Goal: Information Seeking & Learning: Learn about a topic

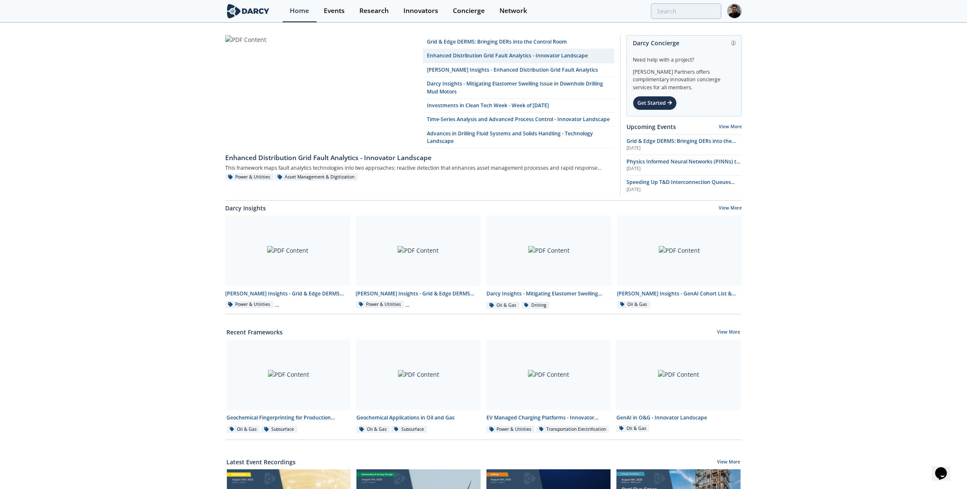
click at [335, 10] on div "Events" at bounding box center [334, 11] width 21 height 7
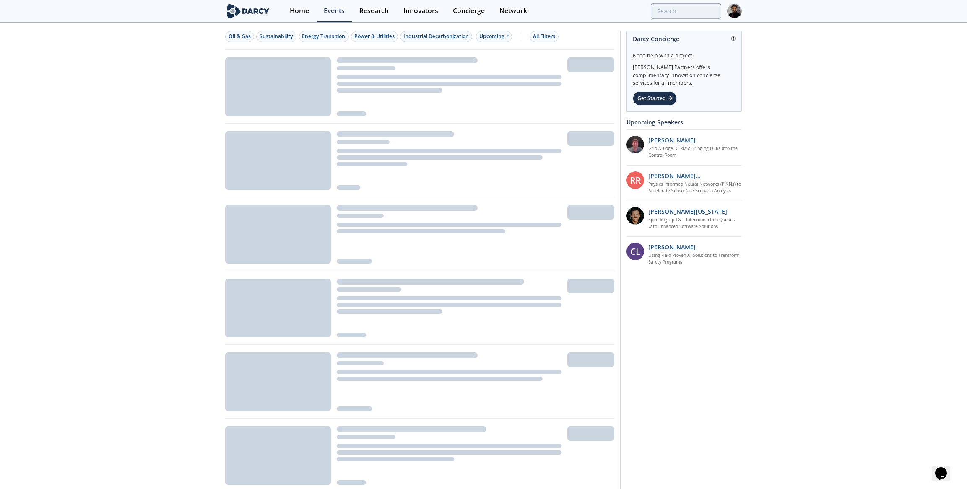
click at [247, 34] on div "Oil & Gas" at bounding box center [240, 37] width 22 height 8
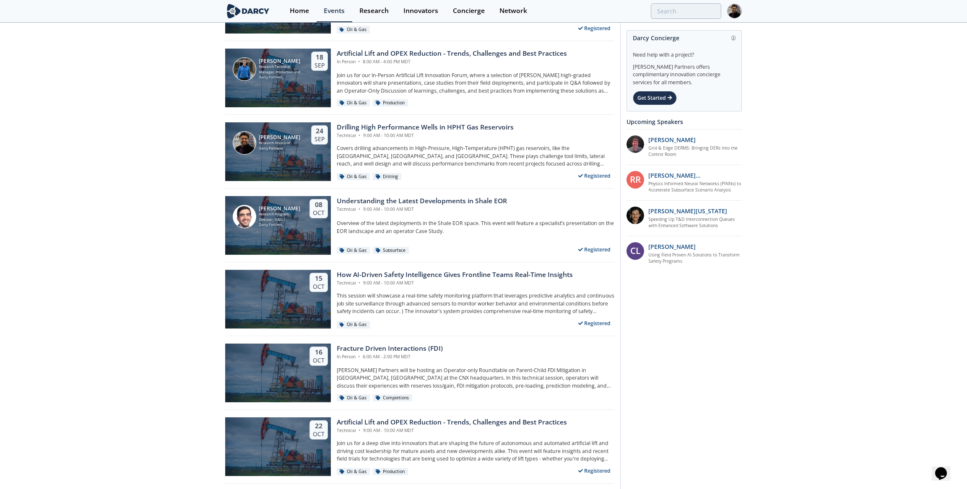
scroll to position [190, 0]
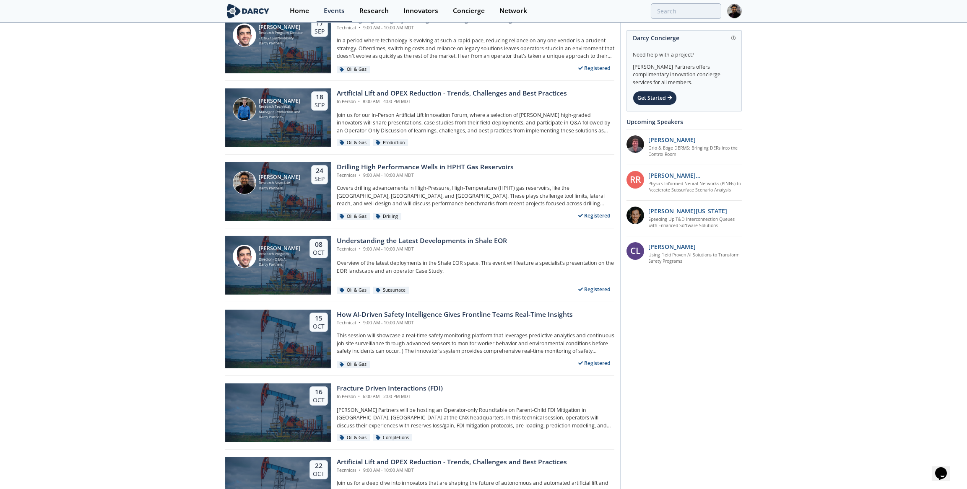
click at [290, 190] on div "[PERSON_NAME] Research Associate [PERSON_NAME] Partners" at bounding box center [267, 182] width 68 height 23
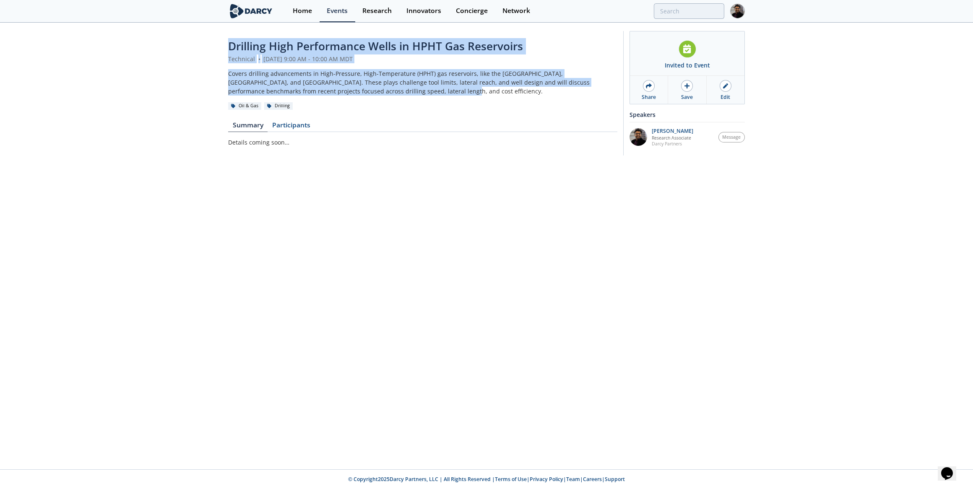
drag, startPoint x: 342, startPoint y: 91, endPoint x: 229, endPoint y: 46, distance: 122.1
click at [229, 46] on header "Drilling High Performance [PERSON_NAME] in HPHT Gas Reservoirs Technical • [DAT…" at bounding box center [422, 74] width 389 height 72
copy header "Drilling High Performance [PERSON_NAME] in HPHT Gas Reservoirs Technical • [DAT…"
